Goal: Find specific page/section: Find specific page/section

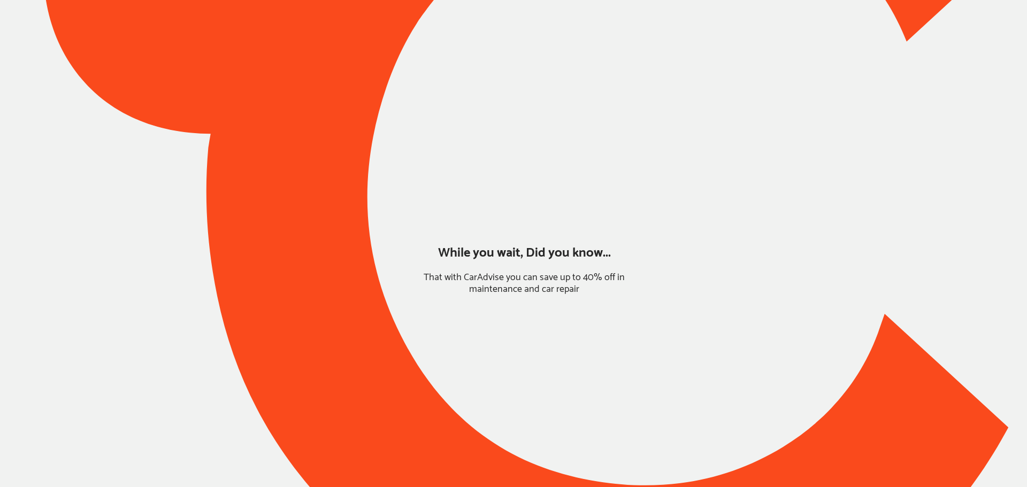
type input "*****"
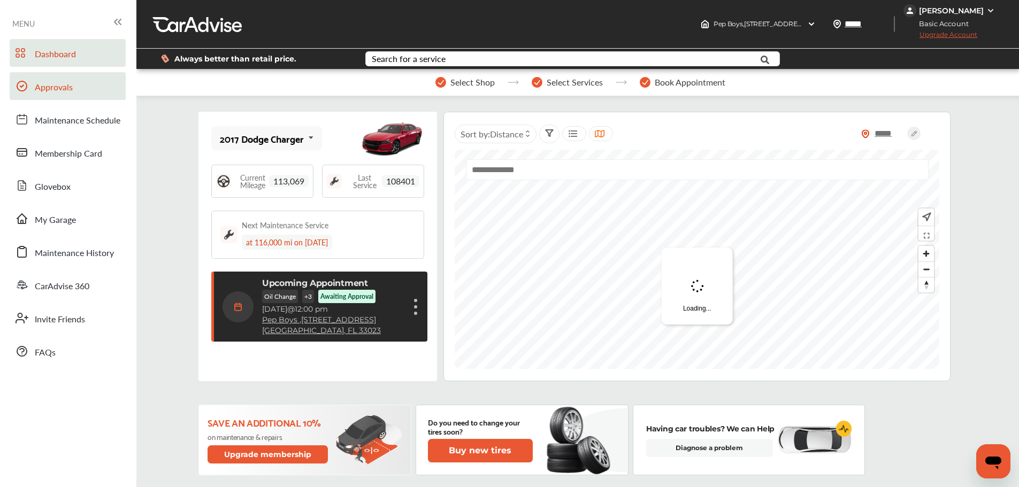
click at [42, 87] on span "Approvals" at bounding box center [54, 88] width 38 height 14
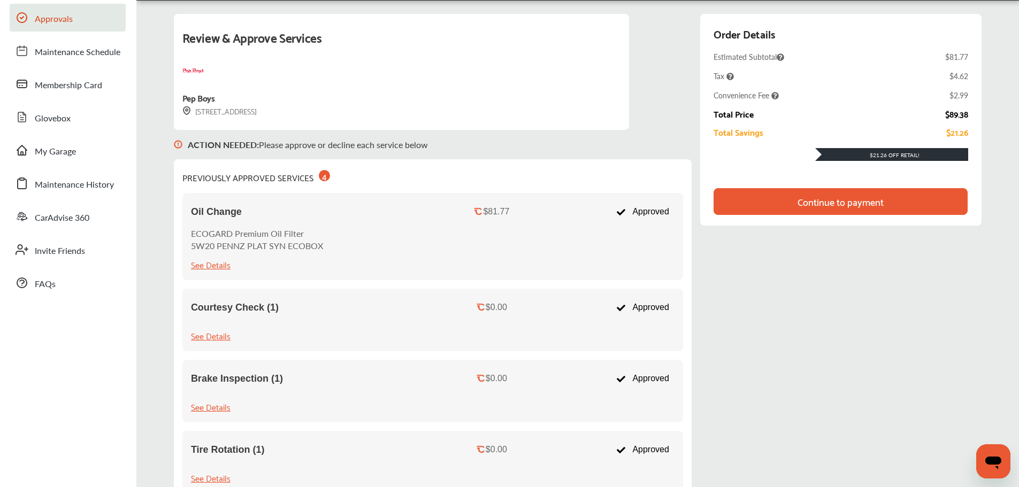
scroll to position [53, 0]
